Goal: Information Seeking & Learning: Learn about a topic

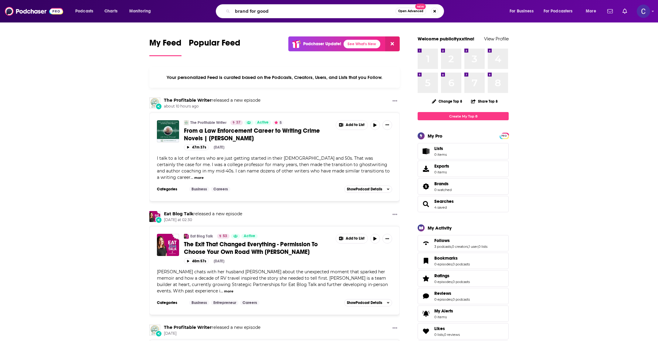
type input "brand for good"
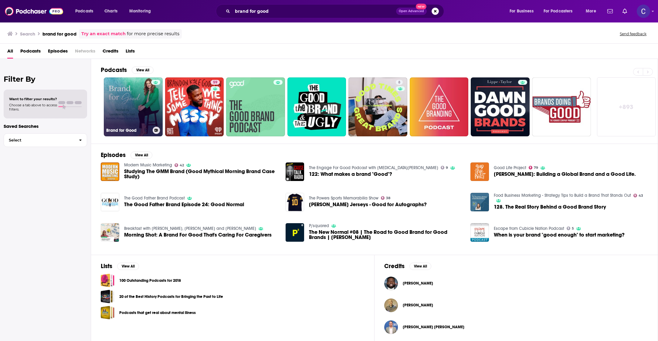
click at [138, 103] on link "Brand for Good" at bounding box center [133, 106] width 59 height 59
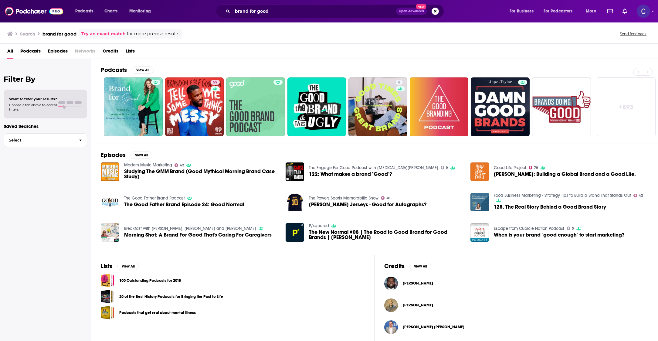
scroll to position [2, 0]
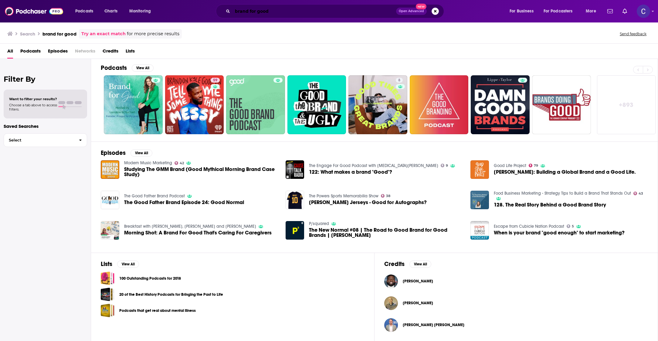
click at [240, 14] on input "brand for good" at bounding box center [315, 11] width 164 height 10
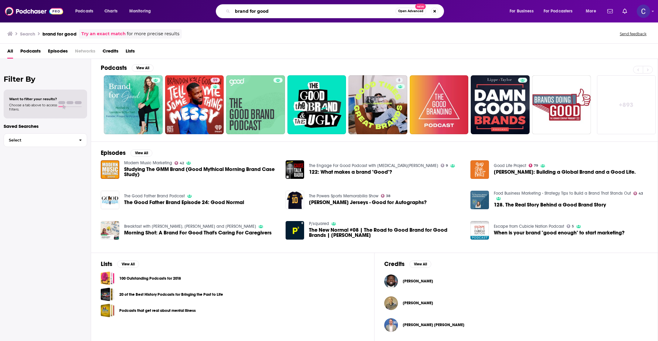
click at [240, 14] on input "brand for good" at bounding box center [314, 11] width 163 height 10
type input "moonshot entrepreneur"
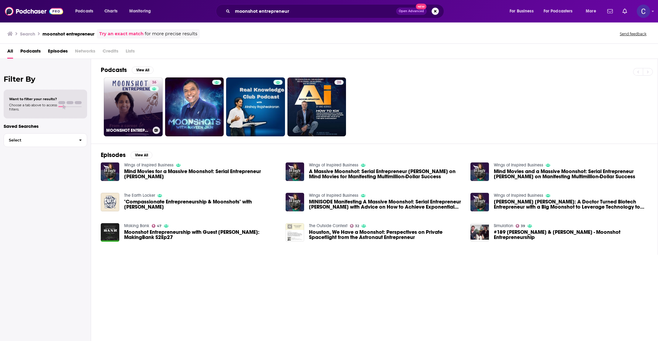
click at [141, 127] on div "MOONSHOT ENTREPRENEUR – From Senior Executive to Business Owner ¦ Your Tactical…" at bounding box center [133, 130] width 54 height 7
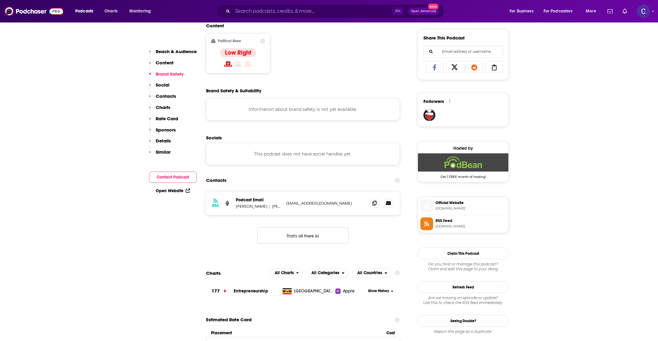
scroll to position [426, 0]
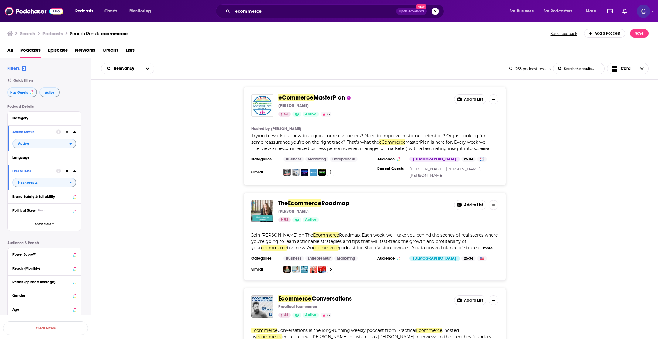
scroll to position [4318, 0]
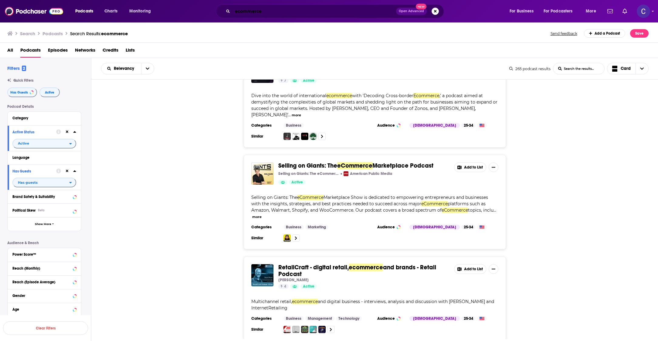
click at [302, 15] on input "ecommerce" at bounding box center [315, 11] width 164 height 10
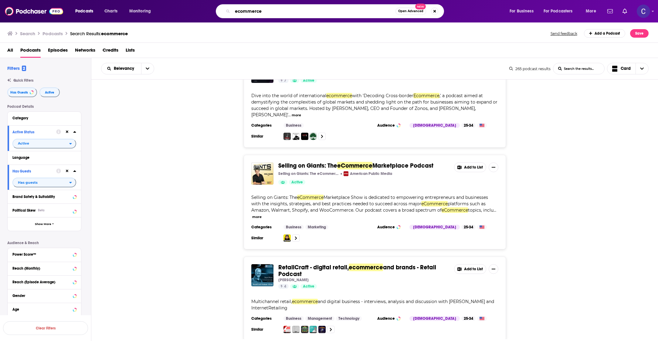
click at [302, 15] on input "ecommerce" at bounding box center [314, 11] width 163 height 10
type input "the focus group"
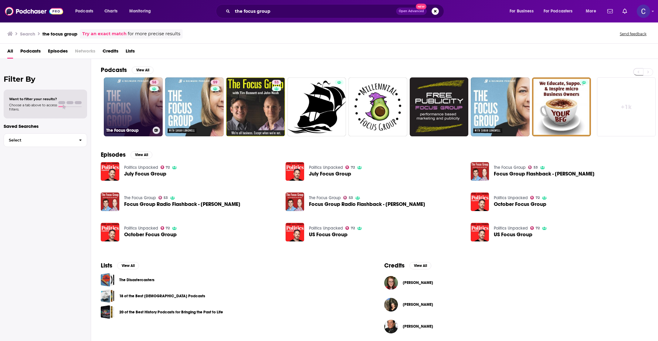
click at [146, 109] on link "58 The Focus Group" at bounding box center [133, 106] width 59 height 59
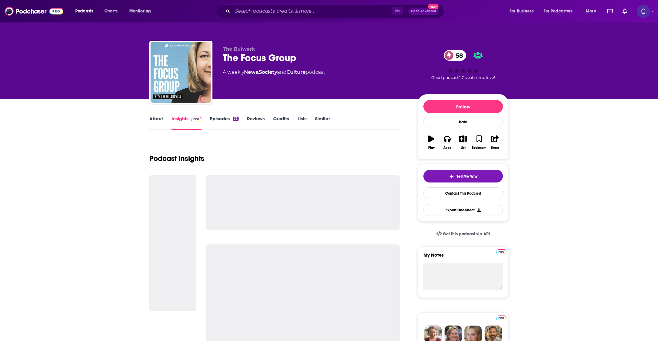
click at [159, 118] on link "About" at bounding box center [156, 123] width 14 height 14
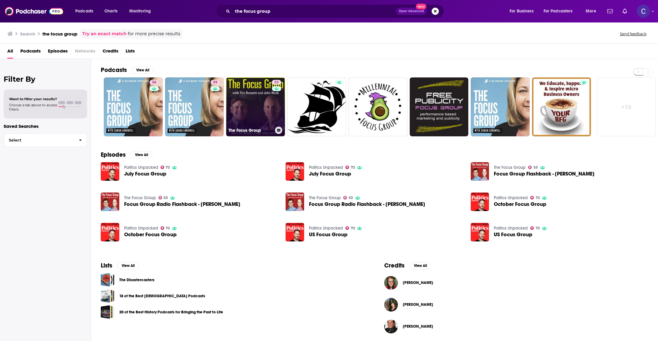
click at [233, 88] on link "53 The Focus Group" at bounding box center [255, 106] width 59 height 59
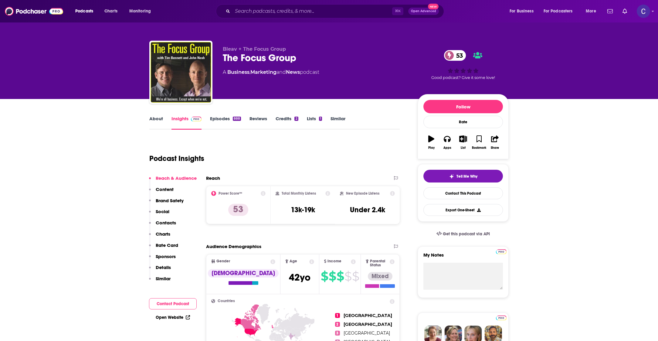
scroll to position [2, 0]
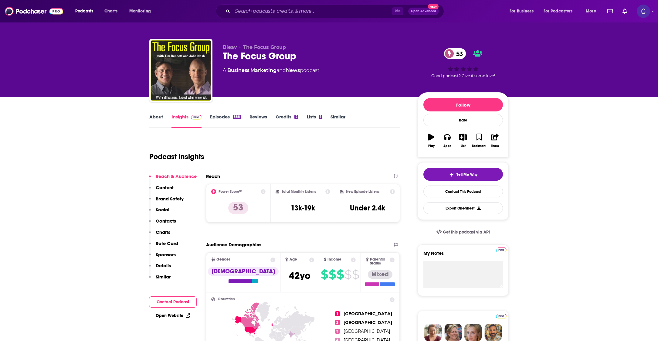
click at [158, 128] on link "About" at bounding box center [156, 121] width 14 height 14
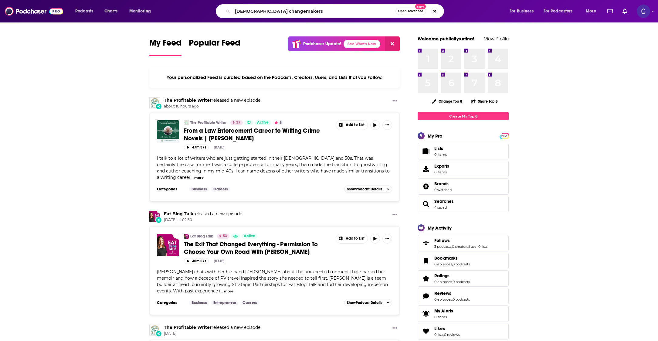
type input "[DEMOGRAPHIC_DATA] changemakers"
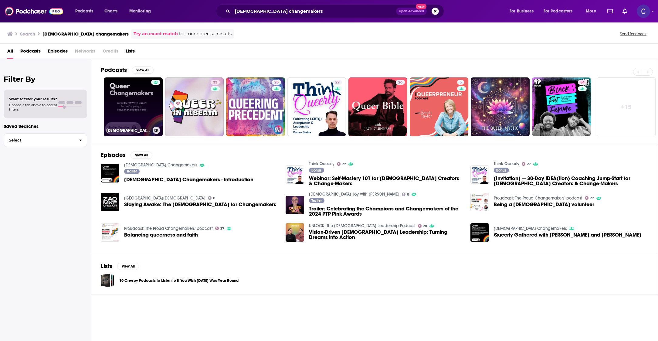
click at [114, 111] on link "Queer Changemakers" at bounding box center [133, 106] width 59 height 59
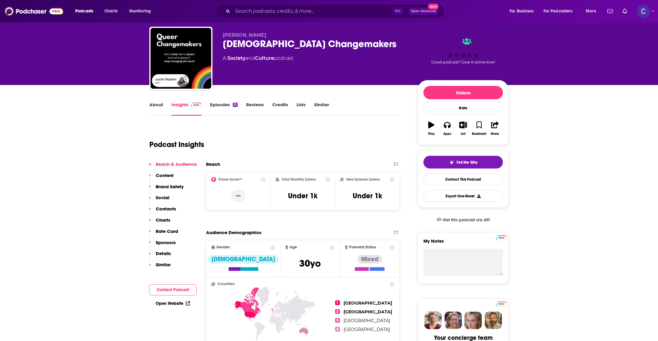
scroll to position [15, 0]
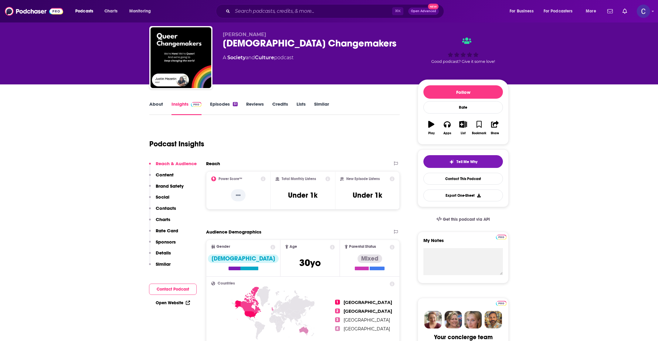
click at [159, 104] on link "About" at bounding box center [156, 108] width 14 height 14
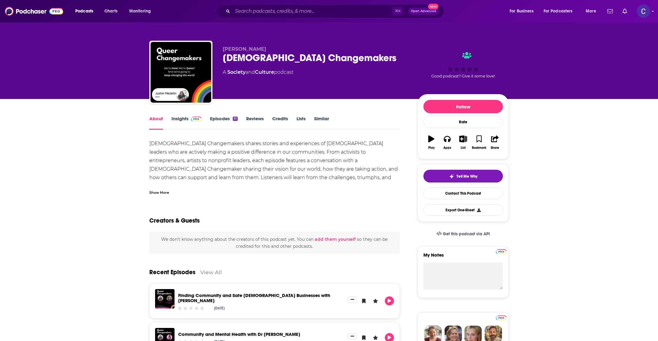
click at [217, 121] on link "Episodes 51" at bounding box center [224, 123] width 28 height 14
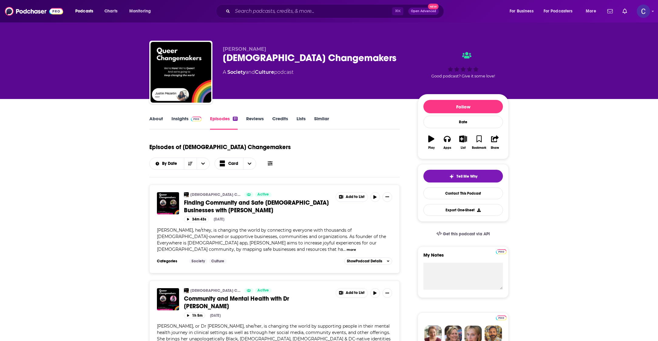
click at [190, 117] on span at bounding box center [195, 119] width 13 height 6
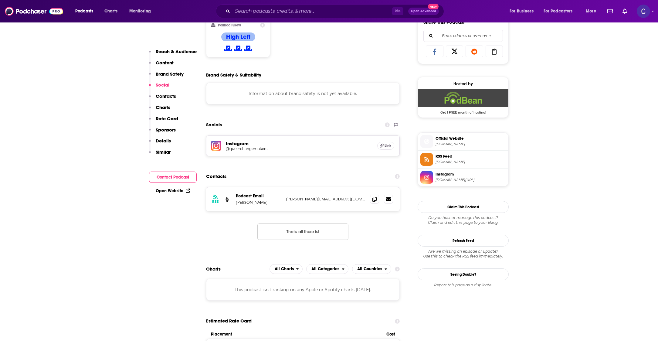
scroll to position [402, 0]
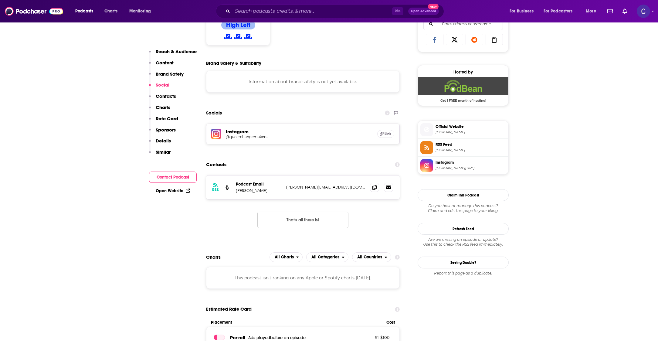
click at [262, 138] on h5 "@queerchangemakers" at bounding box center [274, 137] width 97 height 5
